Goal: Check status: Check status

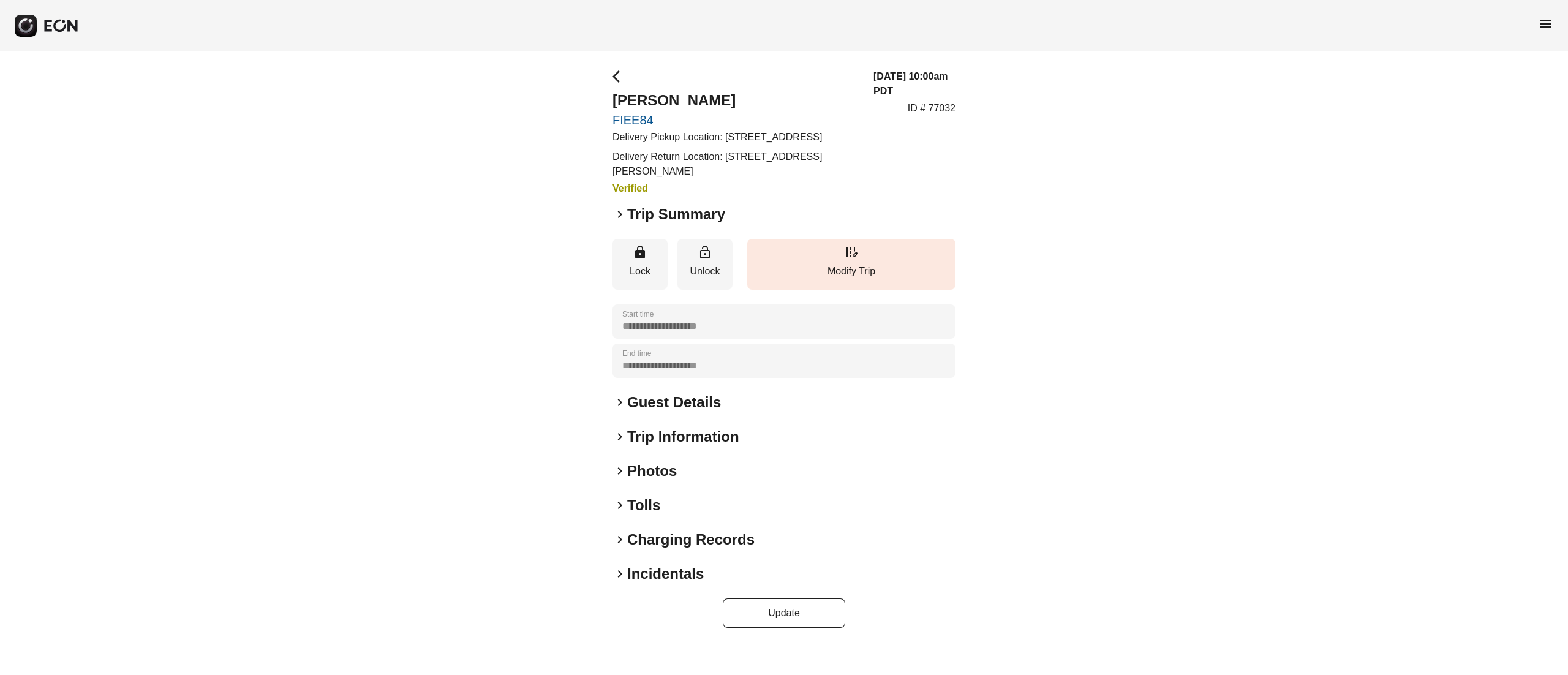
click at [665, 239] on div "**********" at bounding box center [784, 349] width 343 height 559
click at [677, 225] on h2 "Trip Summary" at bounding box center [676, 214] width 98 height 19
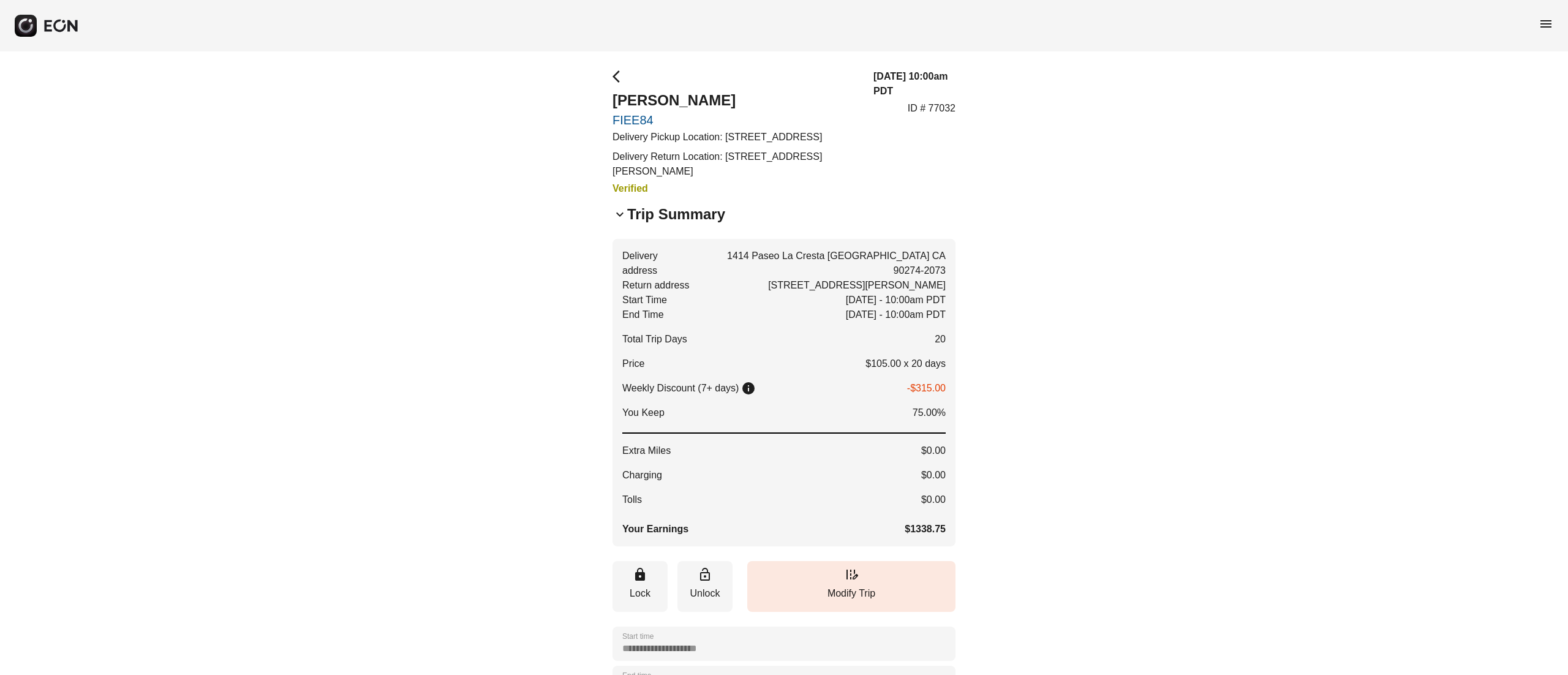
click at [706, 222] on h2 "Trip Summary" at bounding box center [676, 214] width 98 height 19
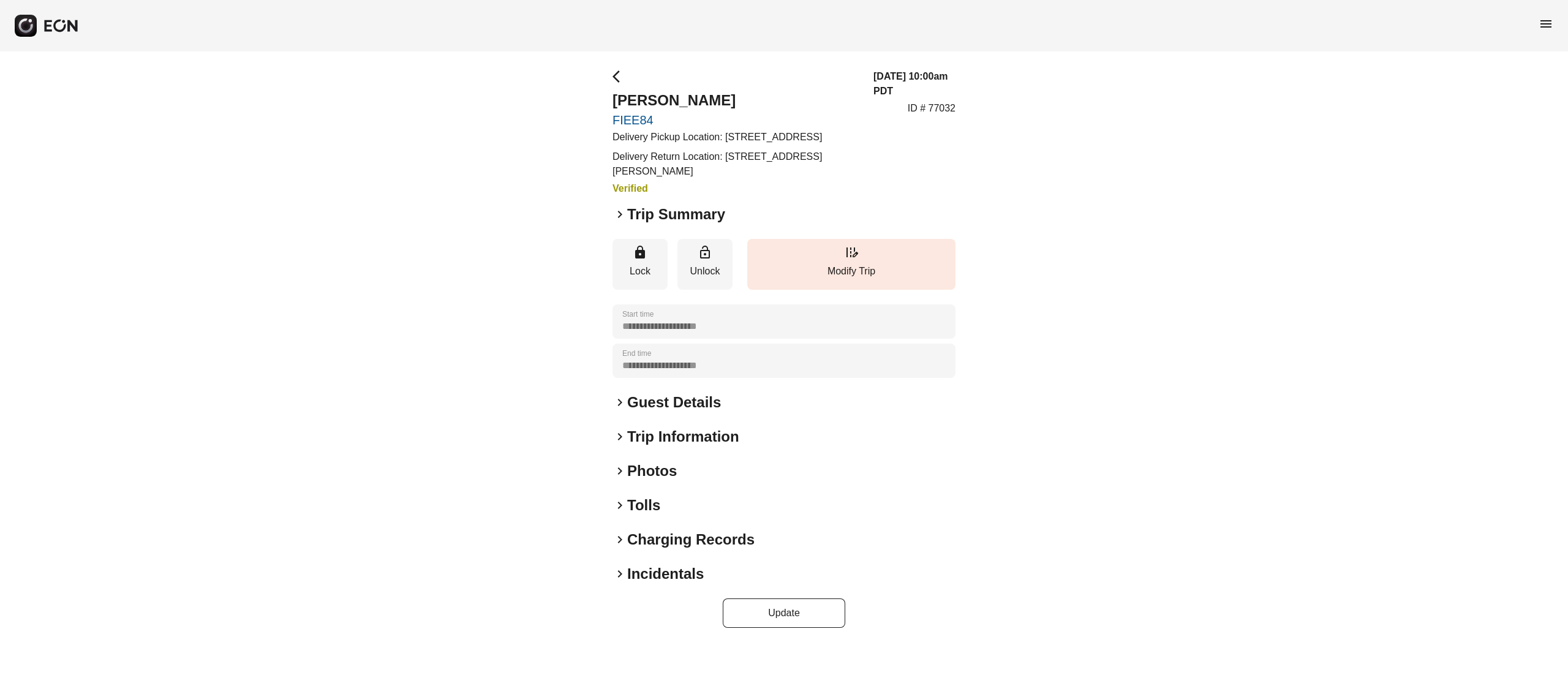
click at [688, 220] on h2 "Trip Summary" at bounding box center [676, 214] width 98 height 19
